Goal: Information Seeking & Learning: Learn about a topic

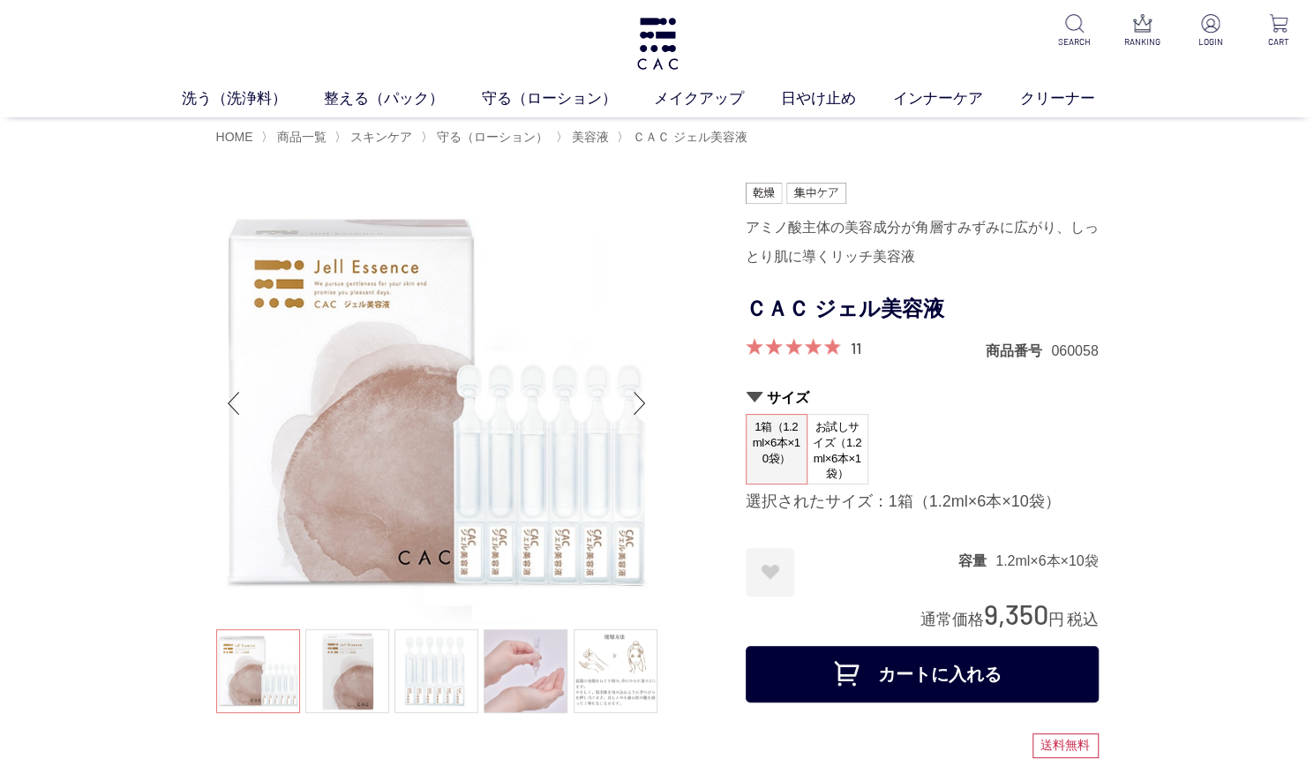
scroll to position [265, 0]
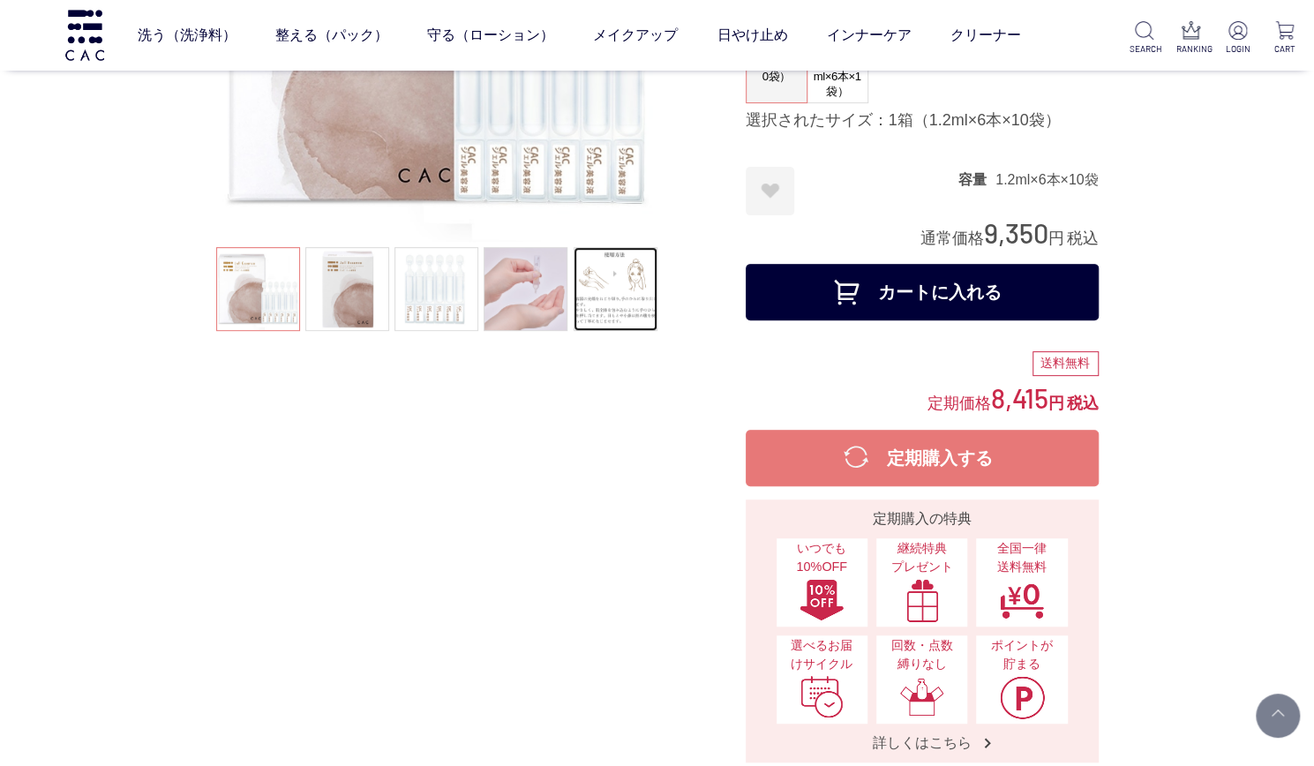
click at [630, 287] on link at bounding box center [616, 289] width 84 height 84
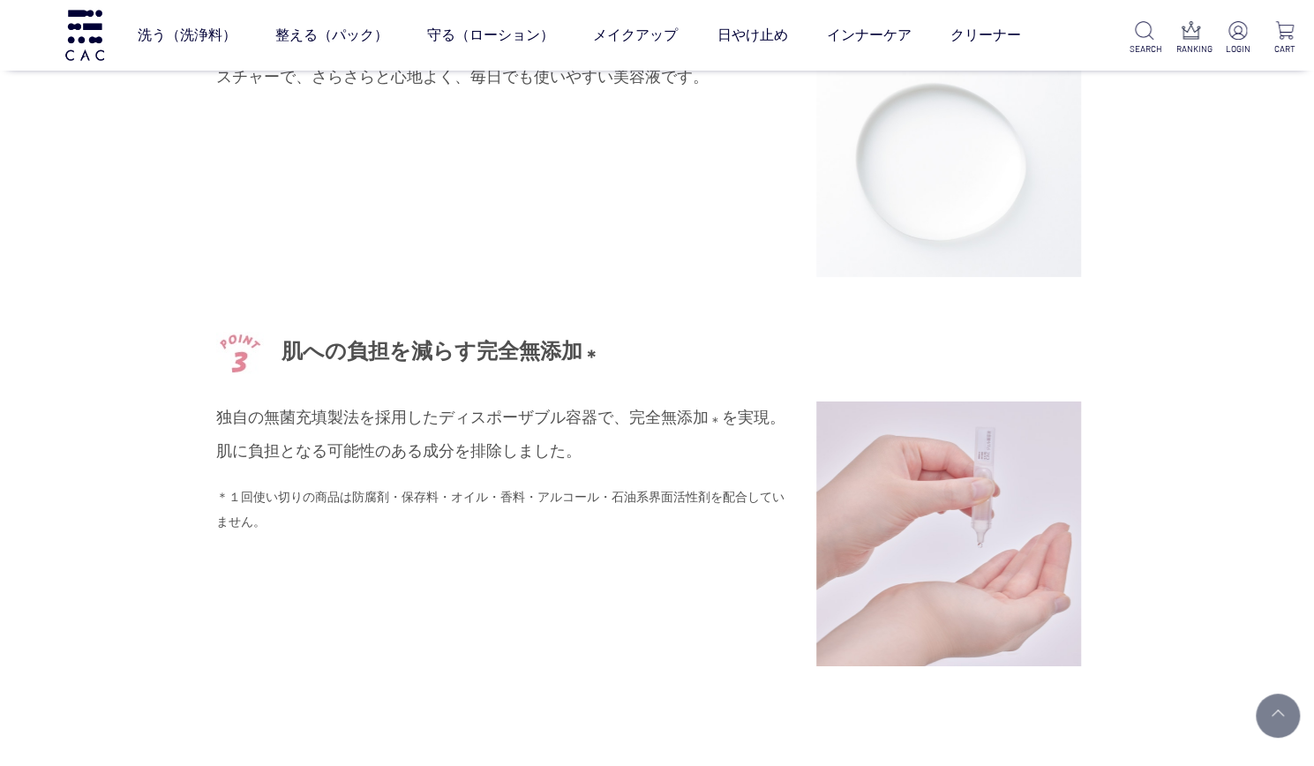
scroll to position [3089, 0]
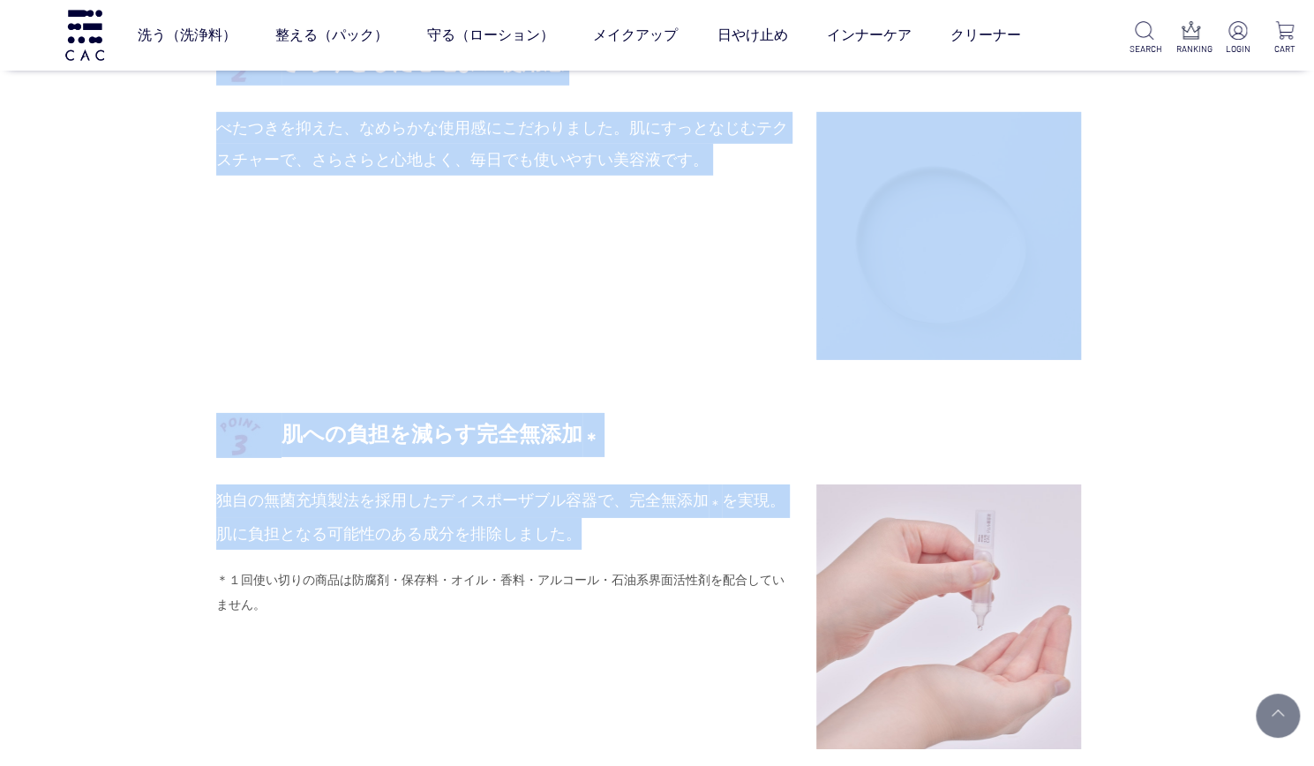
drag, startPoint x: 200, startPoint y: 489, endPoint x: 644, endPoint y: 538, distance: 446.7
click at [650, 538] on p "独自の無菌充填製法を採用したディスポーザブル容器で、完全無添加 ＊ を実現。肌に負担となる可能性のある成分を排除しました。" at bounding box center [503, 517] width 574 height 65
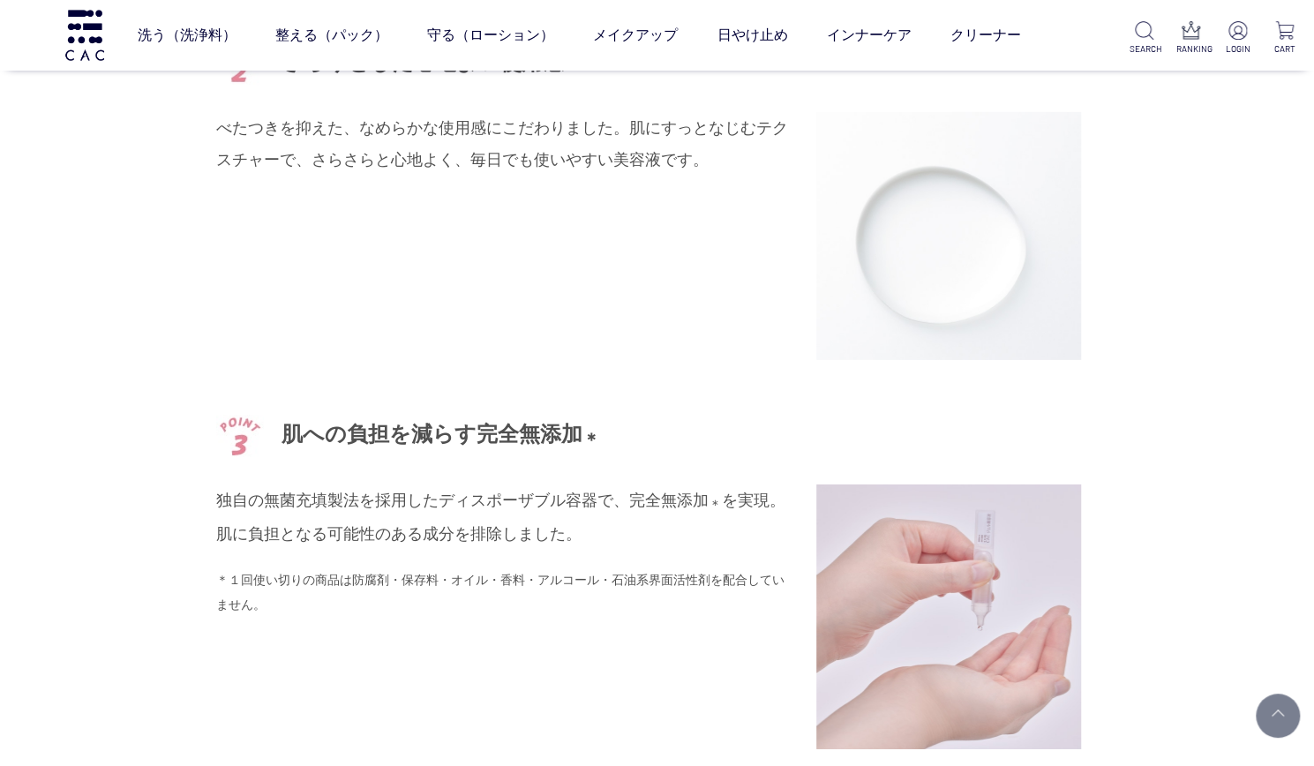
drag, startPoint x: 519, startPoint y: 522, endPoint x: 404, endPoint y: 504, distance: 116.2
click at [516, 522] on p "独自の無菌充填製法を採用したディスポーザブル容器で、完全無添加 ＊ を実現。肌に負担となる可能性のある成分を排除しました。" at bounding box center [503, 517] width 574 height 65
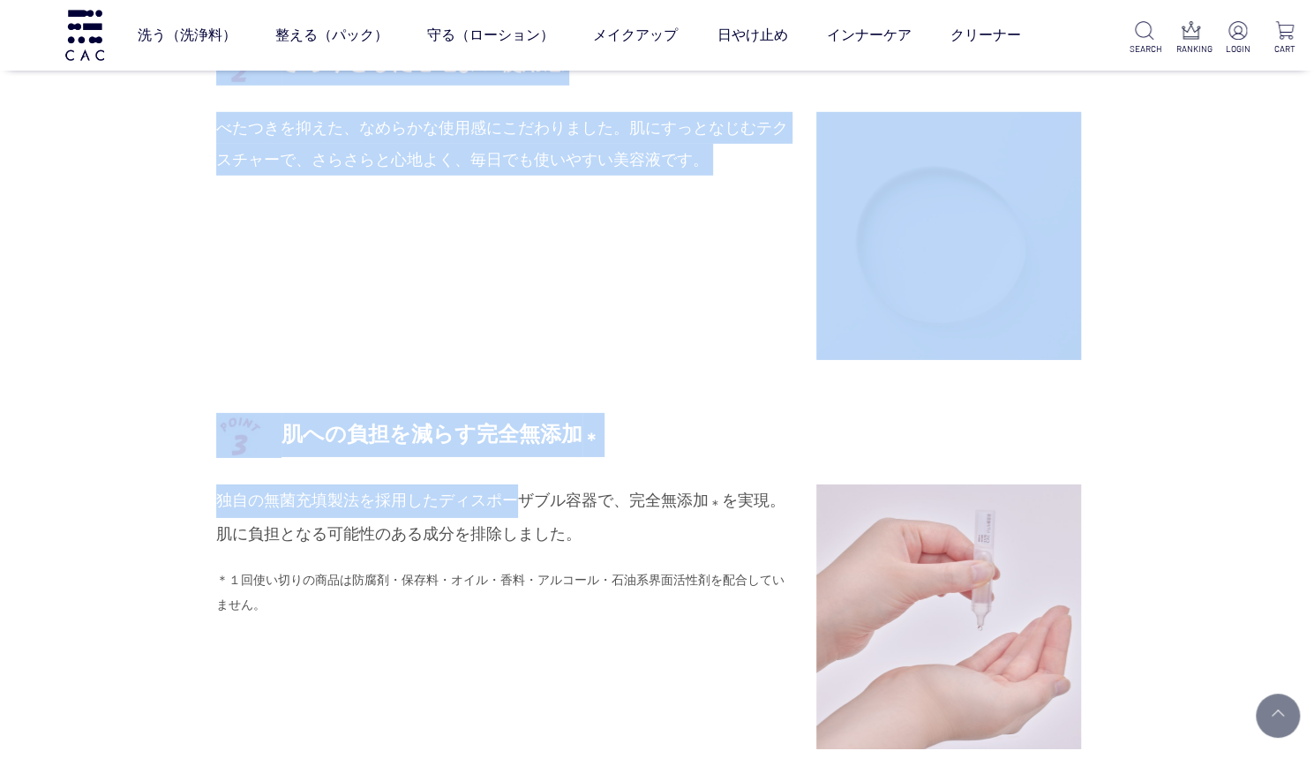
drag, startPoint x: 201, startPoint y: 487, endPoint x: 521, endPoint y: 507, distance: 320.1
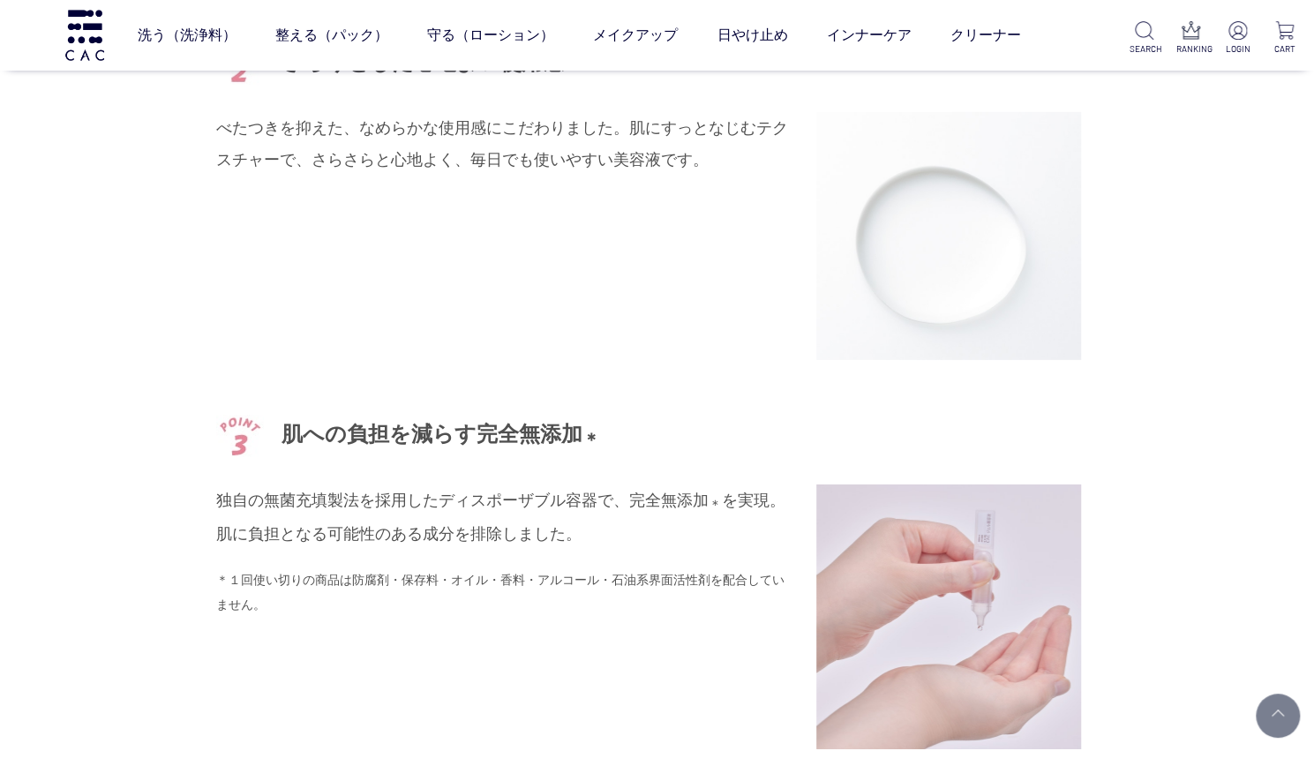
click at [588, 522] on p "独自の無菌充填製法を採用したディスポーザブル容器で、完全無添加 ＊ を実現。肌に負担となる可能性のある成分を排除しました。" at bounding box center [503, 517] width 574 height 65
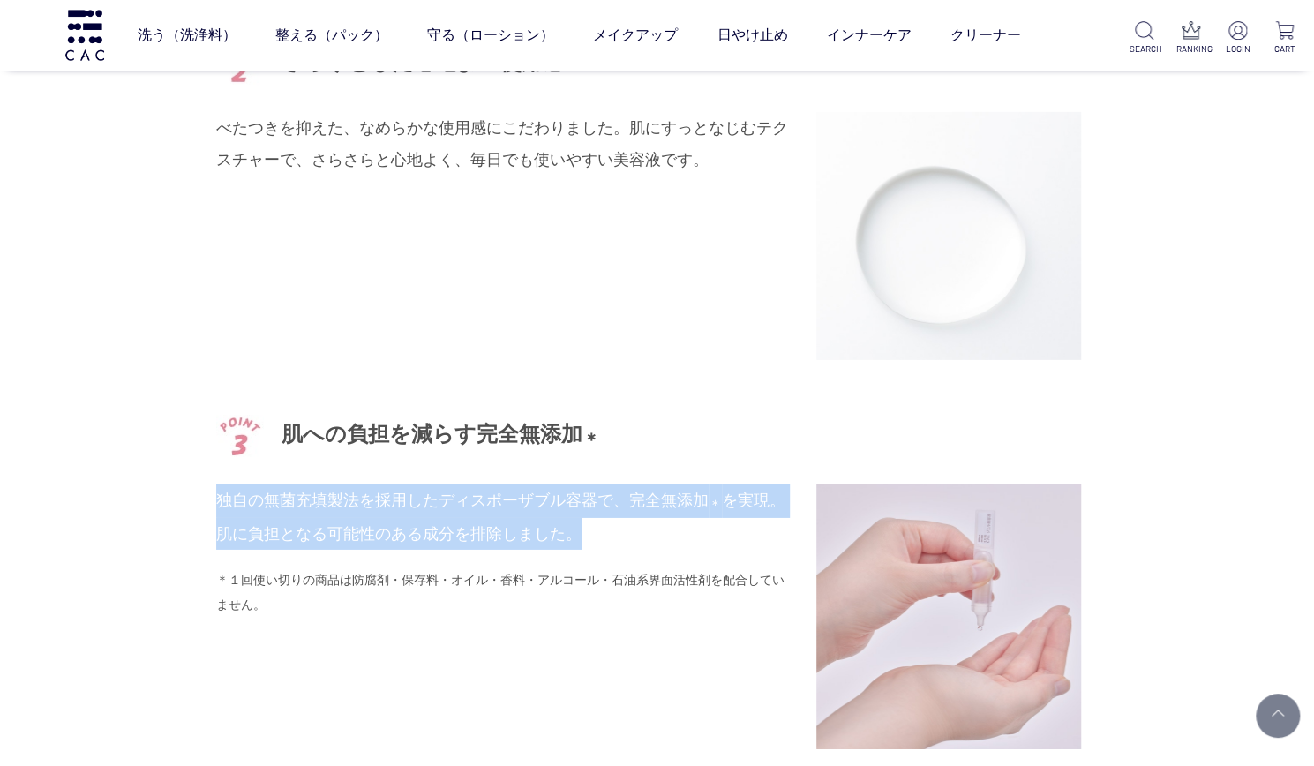
drag, startPoint x: 565, startPoint y: 543, endPoint x: 221, endPoint y: 497, distance: 347.2
click at [221, 497] on p "独自の無菌充填製法を採用したディスポーザブル容器で、完全無添加 ＊ を実現。肌に負担となる可能性のある成分を排除しました。" at bounding box center [503, 517] width 574 height 65
copy p "独自の無菌充填製法を採用したディスポーザブル容器で、完全無添加 ＊ を実現。肌に負担となる可能性のある成分を排除しました。"
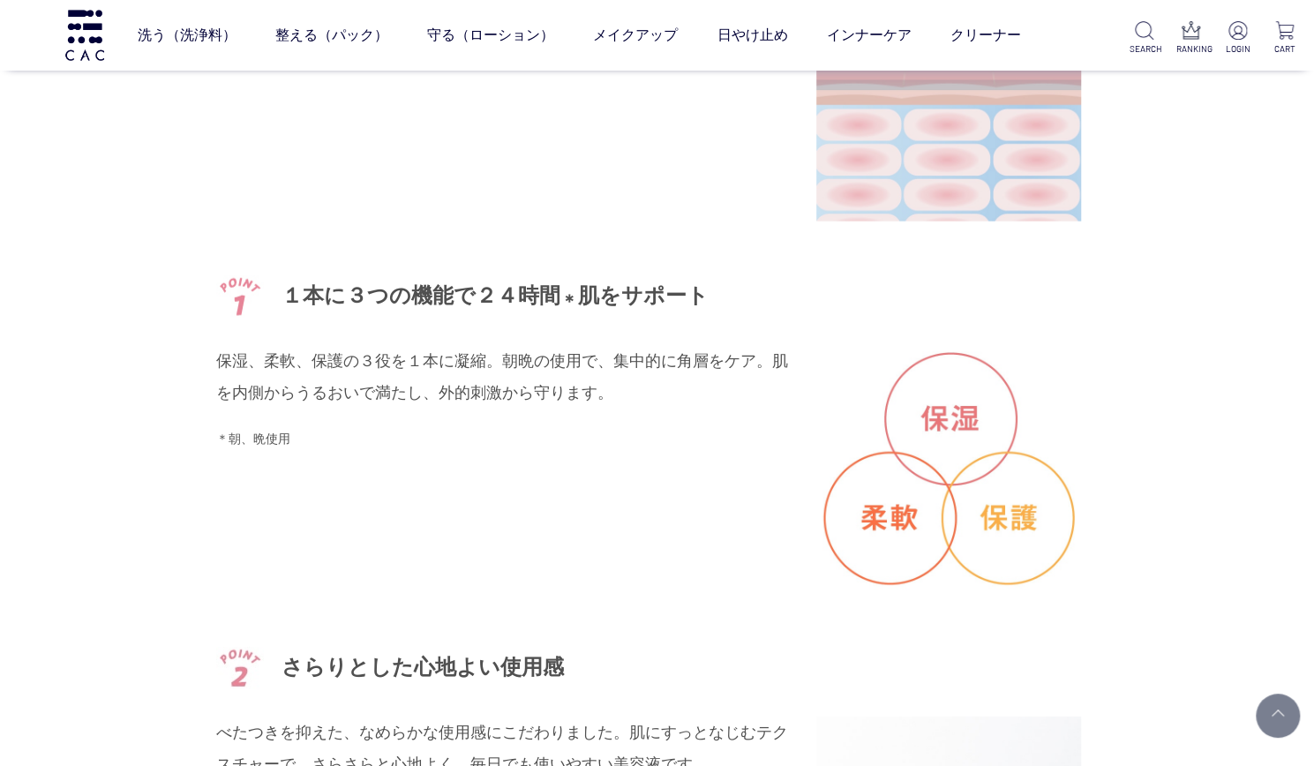
scroll to position [2471, 0]
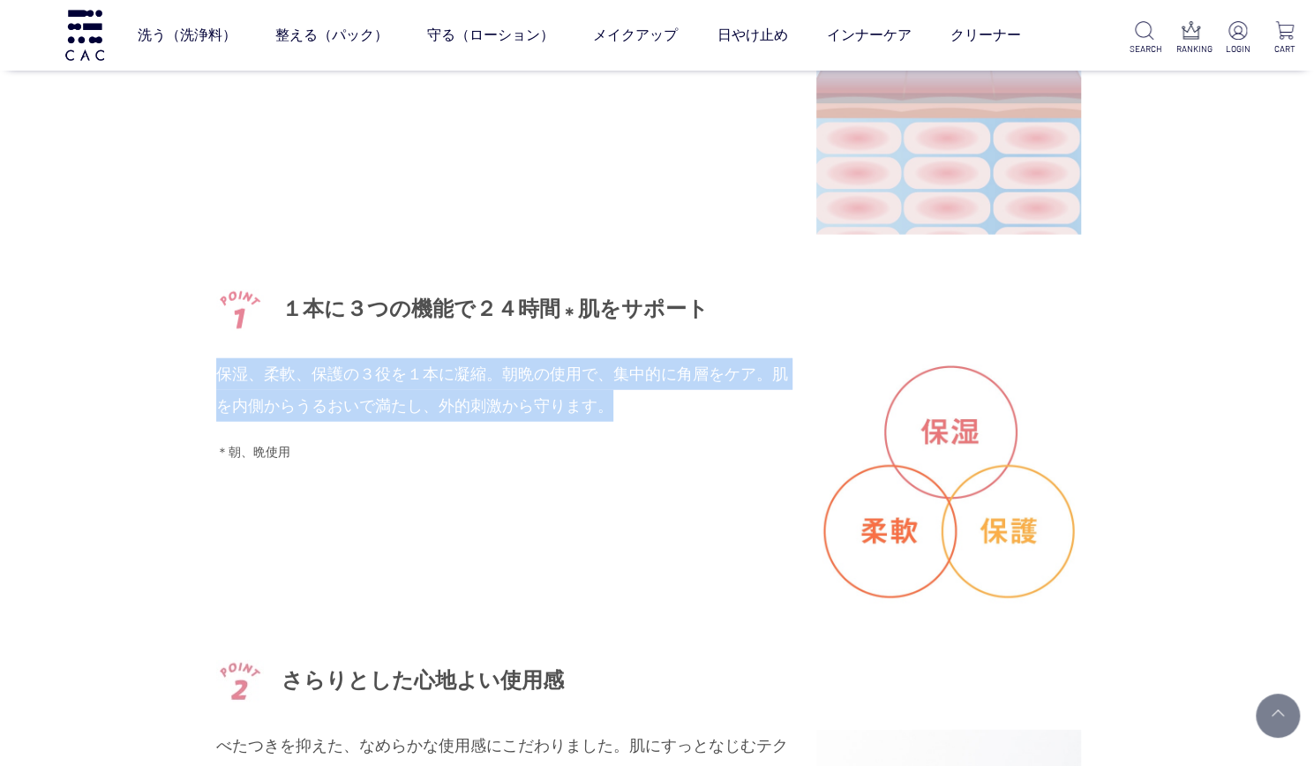
drag, startPoint x: 221, startPoint y: 368, endPoint x: 607, endPoint y: 402, distance: 388.0
click at [607, 402] on p "保湿、柔軟、保護の３役を１本に凝縮。朝晩の使用で、集中的に角層をケア。肌を内側からうるおいで満たし、外的刺激から守ります。" at bounding box center [503, 390] width 574 height 64
copy p "保湿、柔軟、保護の３役を１本に凝縮。朝晩の使用で、集中的に角層をケア。肌を内側からうるおいで満たし、外的刺激から守ります。"
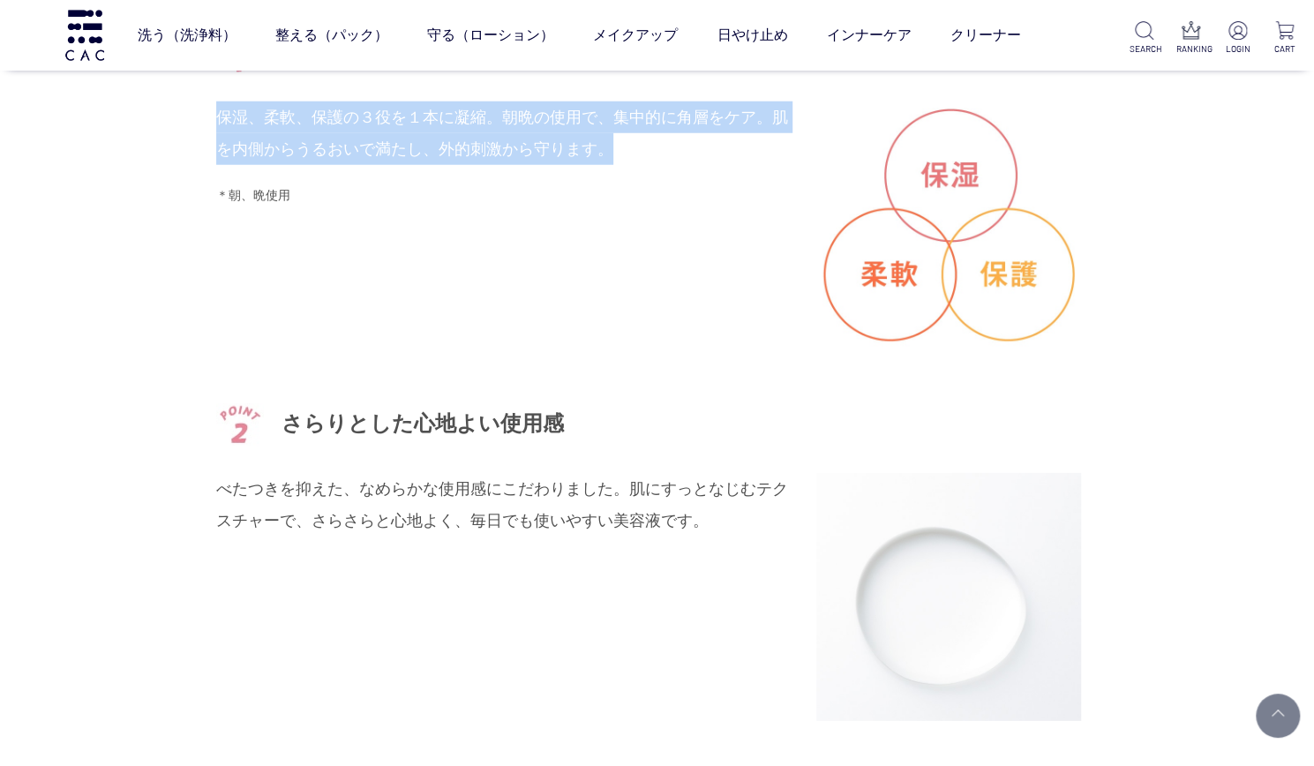
scroll to position [2824, 0]
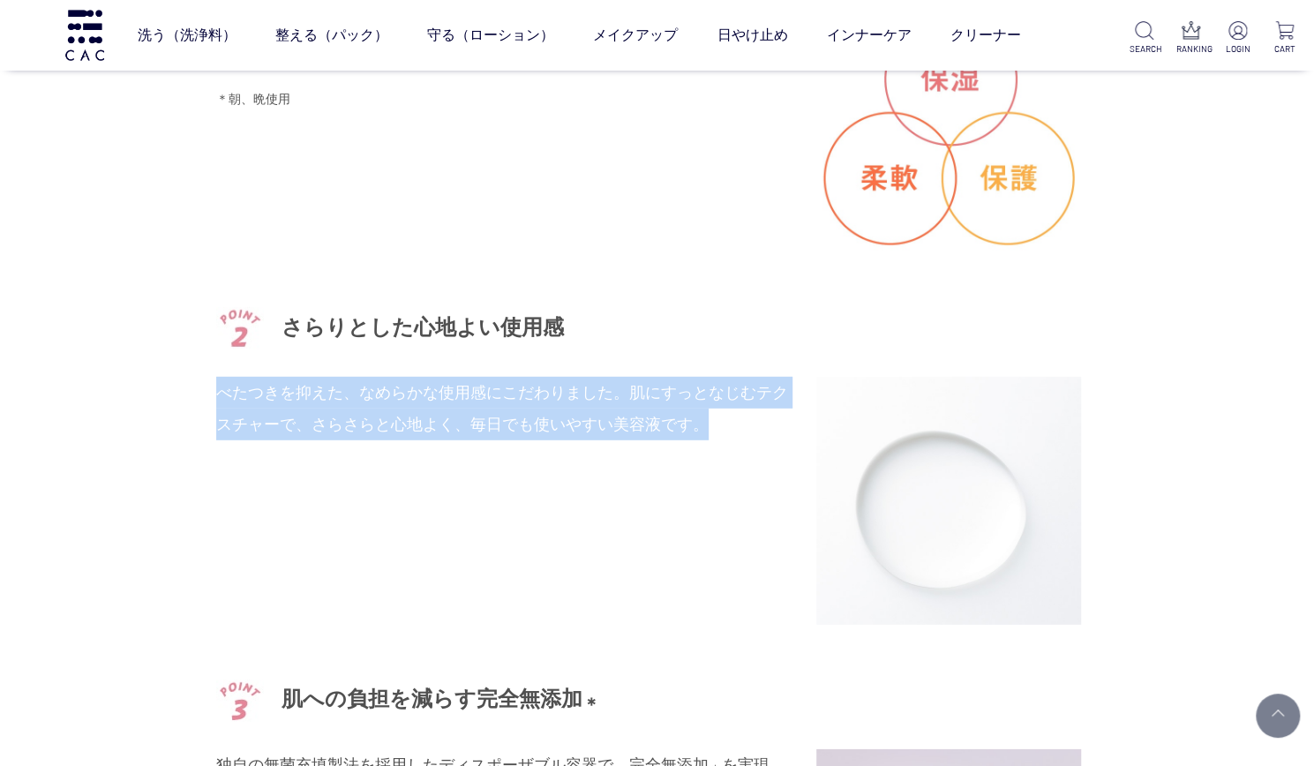
drag, startPoint x: 217, startPoint y: 383, endPoint x: 706, endPoint y: 426, distance: 490.8
click at [706, 426] on p "べたつきを抑えた、なめらかな使用感にこだわりました。肌にすっとなじむテクスチャーで、さらさらと心地よく、毎日でも使いやすい美容液です。" at bounding box center [503, 409] width 574 height 64
copy p "べたつきを抑えた、なめらかな使用感にこだわりました。肌にすっとなじむテクスチャーで、さらさらと心地よく、毎日でも使いやすい美容液です。"
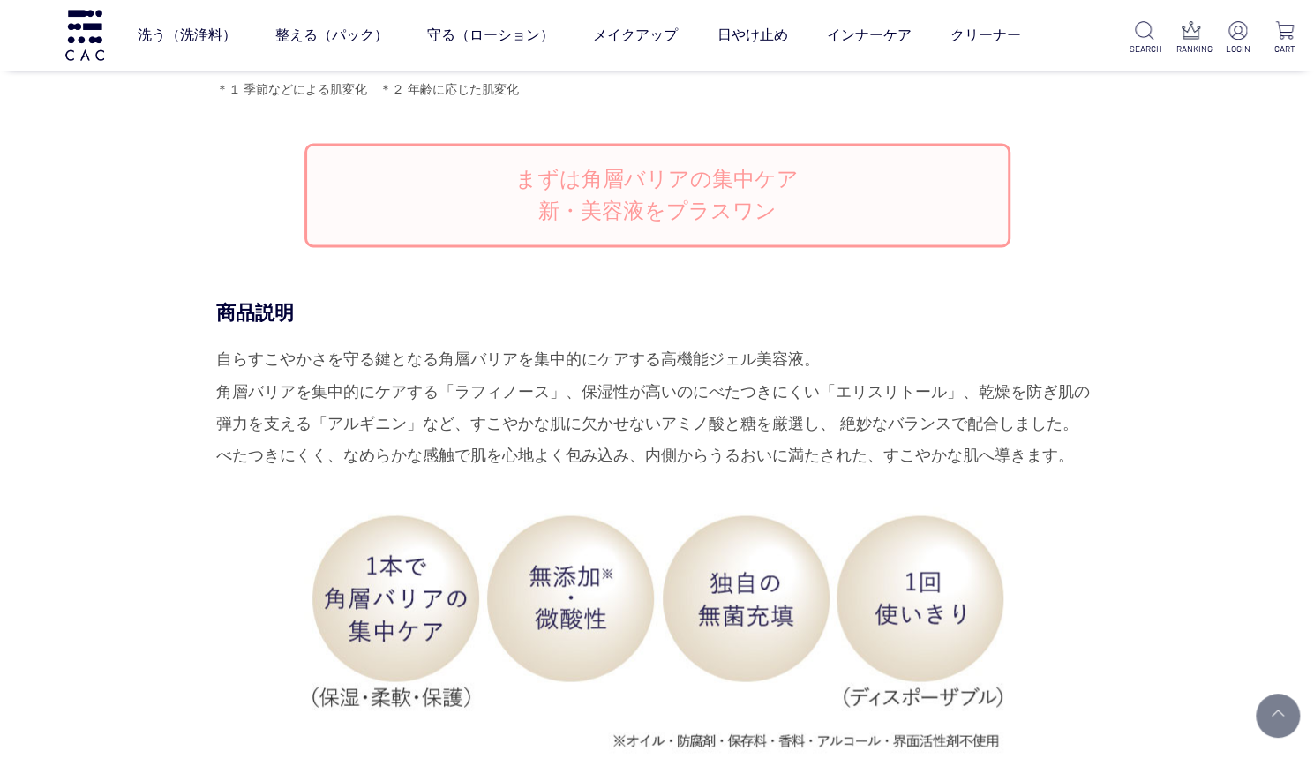
scroll to position [1677, 0]
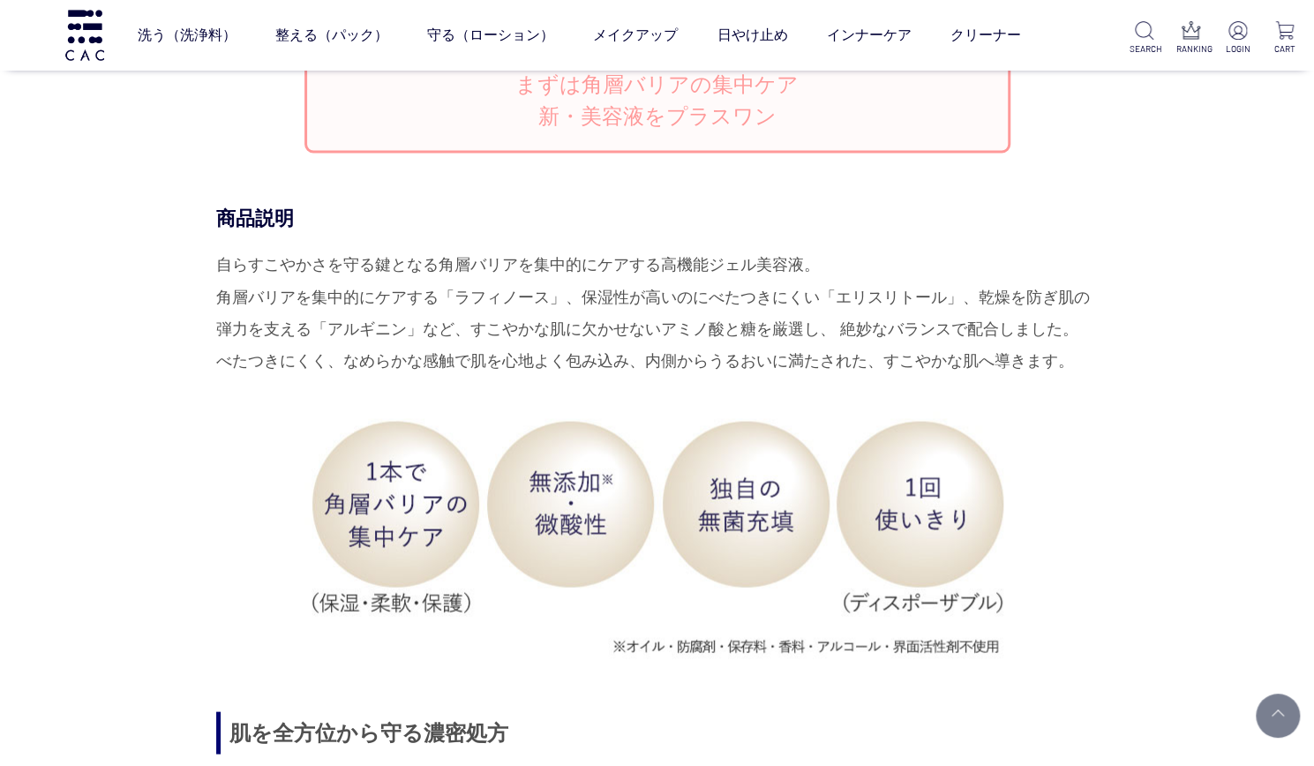
drag, startPoint x: 208, startPoint y: 259, endPoint x: 1126, endPoint y: 338, distance: 921.3
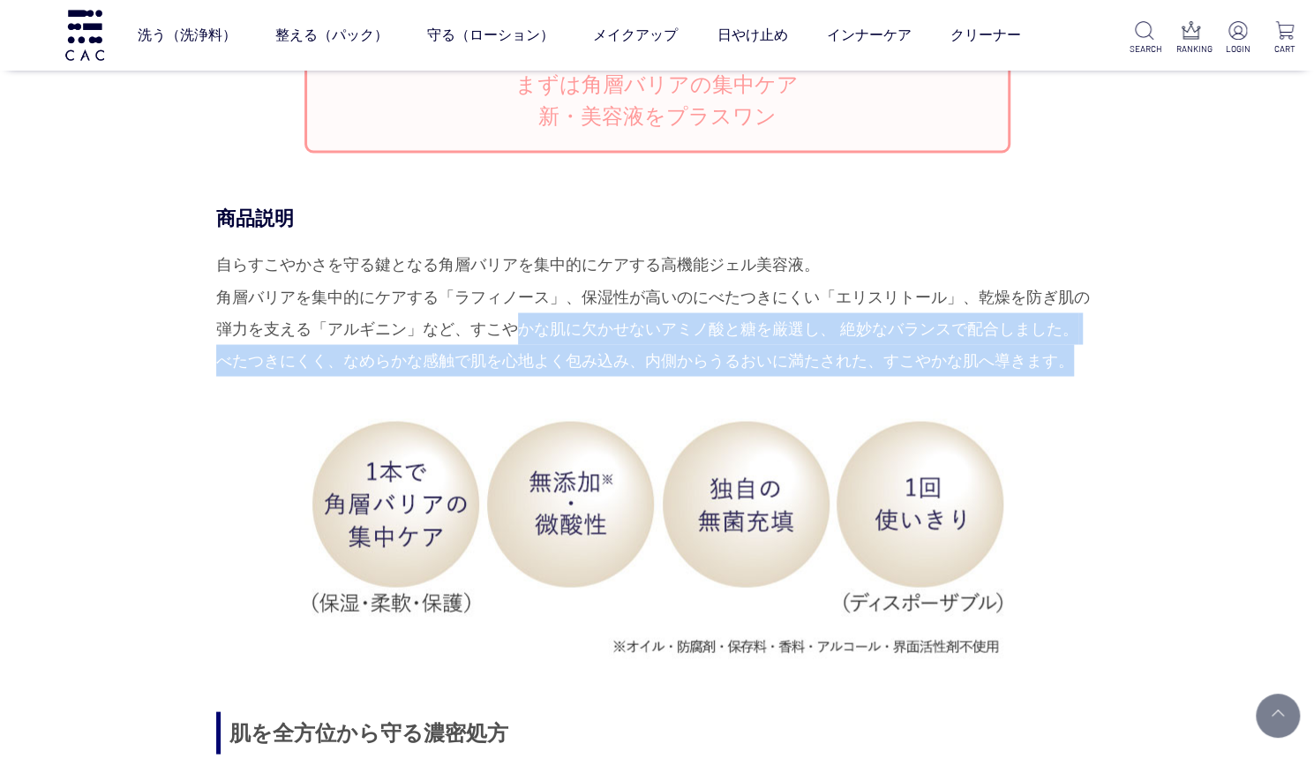
drag, startPoint x: 1057, startPoint y: 359, endPoint x: 402, endPoint y: 313, distance: 656.5
click at [474, 319] on div "自らすこやかさを守る鍵となる角層バリアを集中的にケアする高機能ジェル美容液。 角層バリアを集中的にケアする「ラフィノース」、保湿性が高いのにべたつきにくい「エ…" at bounding box center [657, 312] width 883 height 127
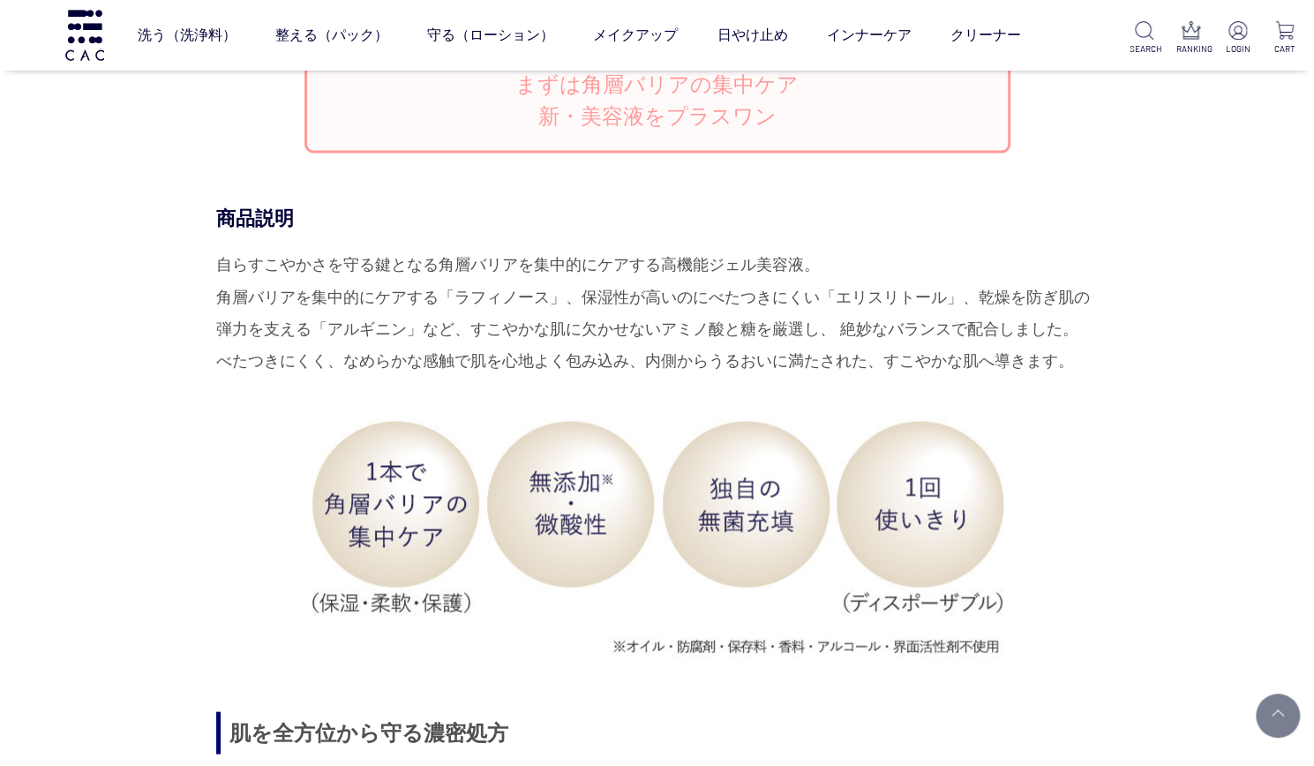
drag, startPoint x: 351, startPoint y: 310, endPoint x: 338, endPoint y: 307, distance: 13.5
click at [351, 310] on div "自らすこやかさを守る鍵となる角層バリアを集中的にケアする高機能ジェル美容液。 角層バリアを集中的にケアする「ラフィノース」、保湿性が高いのにべたつきにくい「エ…" at bounding box center [657, 312] width 883 height 127
drag, startPoint x: 222, startPoint y: 263, endPoint x: 1088, endPoint y: 342, distance: 869.3
click at [1086, 349] on div "自らすこやかさを守る鍵となる角層バリアを集中的にケアする高機能ジェル美容液。 角層バリアを集中的にケアする「ラフィノース」、保湿性が高いのにべたつきにくい「エ…" at bounding box center [657, 312] width 883 height 127
copy div "自らすこやかさを守る鍵となる角層バリアを集中的にケアする高機能ジェル美容液。 角層バリアを集中的にケアする「ラフィノース」、保湿性が高いのにべたつきにくい「エ…"
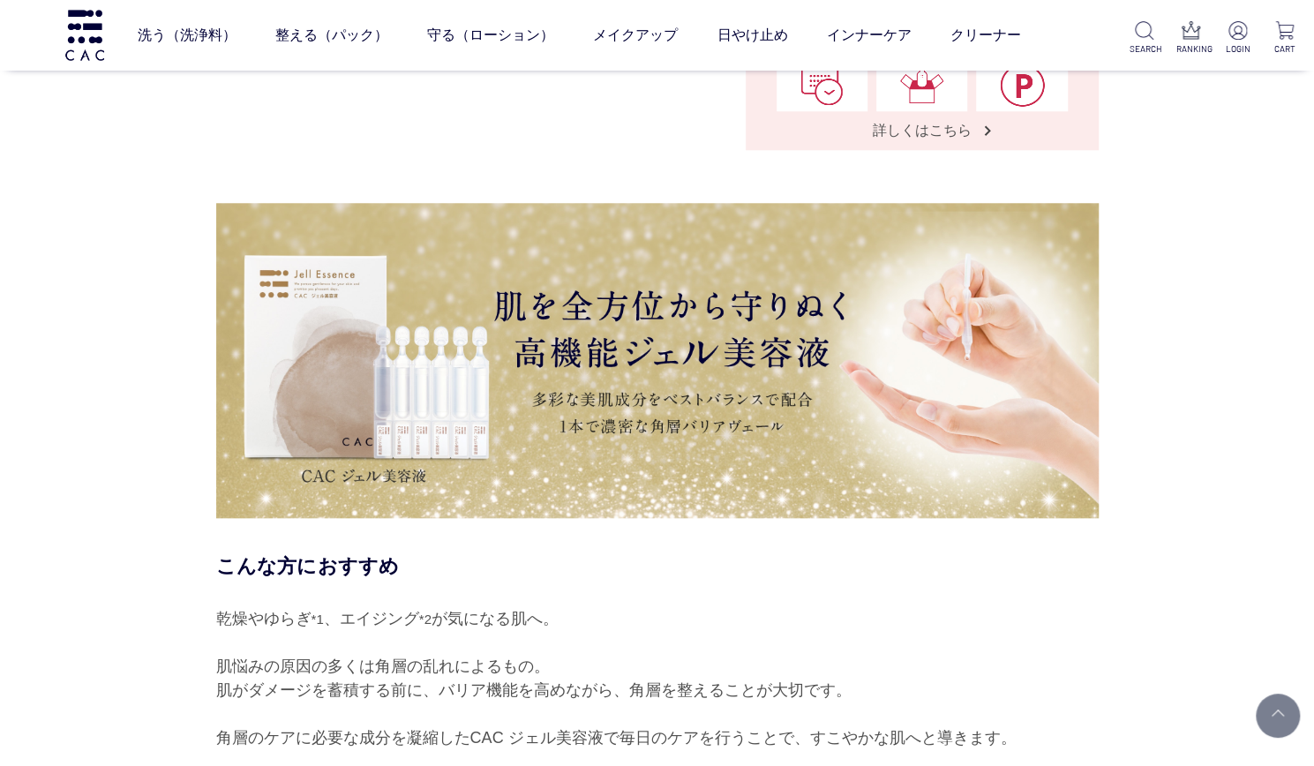
scroll to position [794, 0]
